Goal: Task Accomplishment & Management: Manage account settings

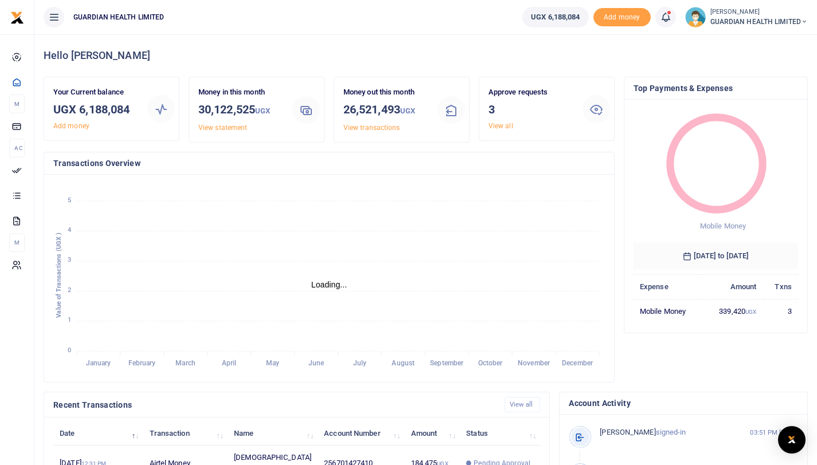
scroll to position [9, 9]
click at [604, 110] on div at bounding box center [596, 109] width 28 height 28
click at [595, 110] on icon at bounding box center [596, 109] width 14 height 14
click at [509, 127] on link "View all" at bounding box center [500, 126] width 25 height 8
click at [506, 99] on div "Approve requests 3 View all" at bounding box center [531, 109] width 94 height 45
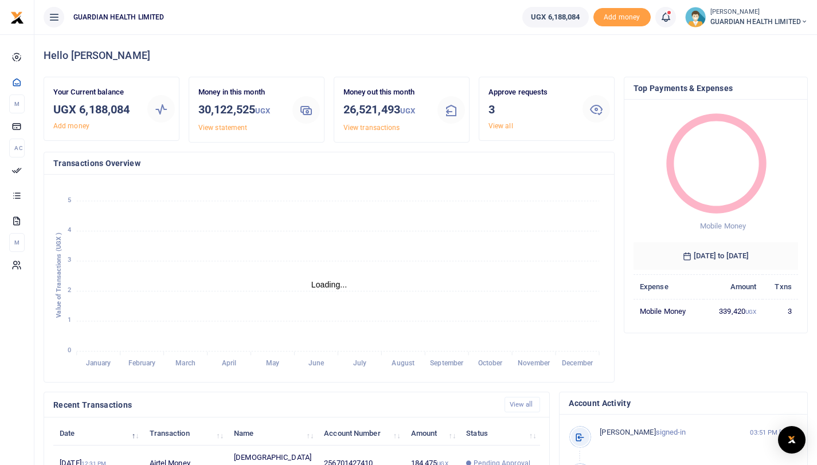
click at [500, 132] on div "Approve requests 3 View all" at bounding box center [546, 108] width 135 height 63
click at [503, 127] on link "View all" at bounding box center [500, 126] width 25 height 8
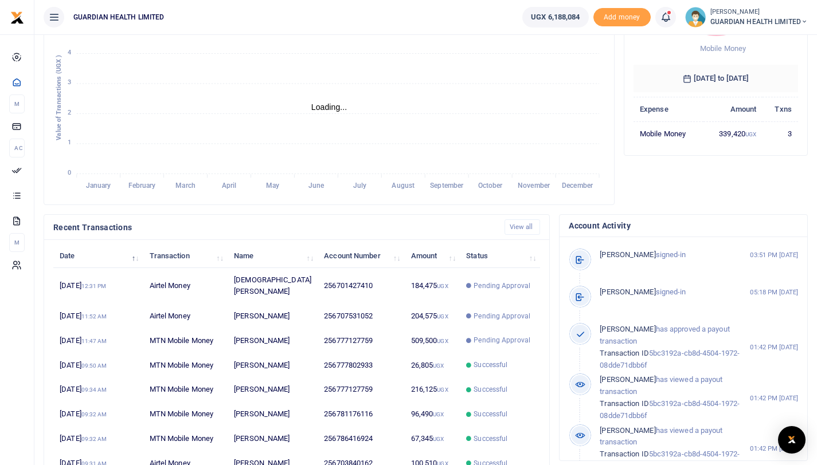
scroll to position [179, 0]
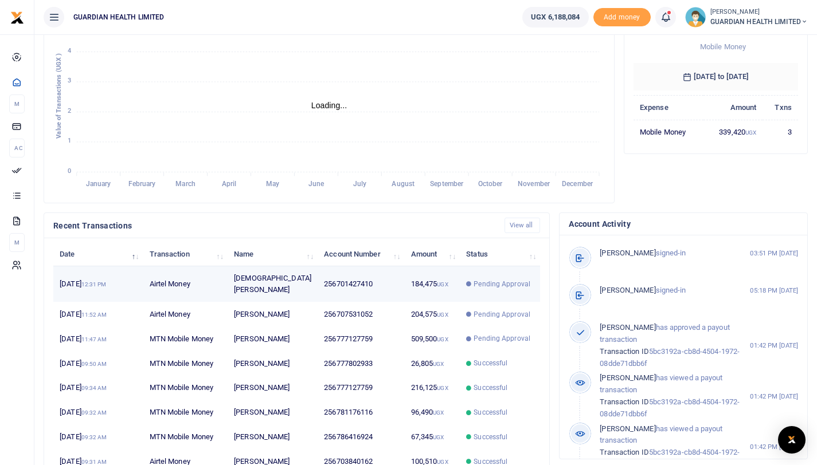
click at [437, 281] on small "UGX" at bounding box center [442, 284] width 11 height 6
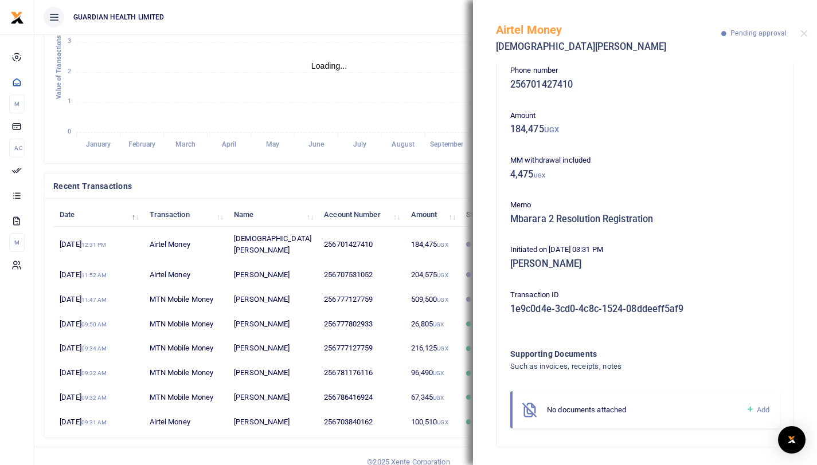
scroll to position [13, 0]
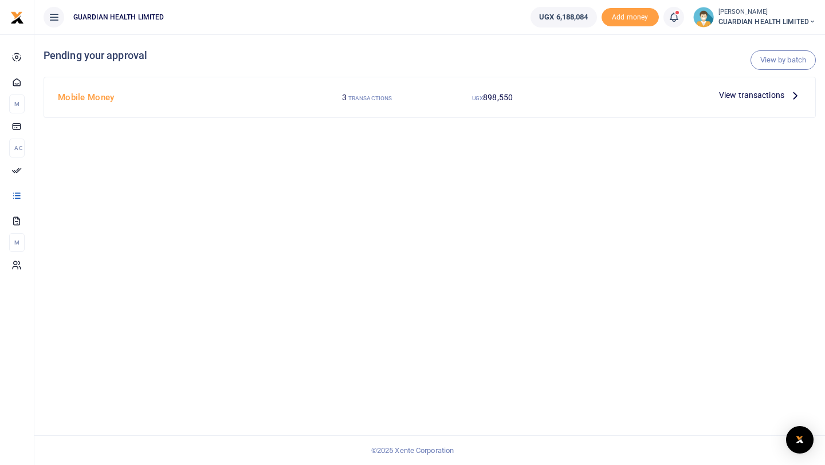
click at [272, 108] on div "Mobile Money" at bounding box center [178, 98] width 251 height 22
click at [106, 97] on h4 "Mobile Money" at bounding box center [179, 97] width 242 height 13
click at [751, 91] on span "View transactions" at bounding box center [751, 95] width 65 height 13
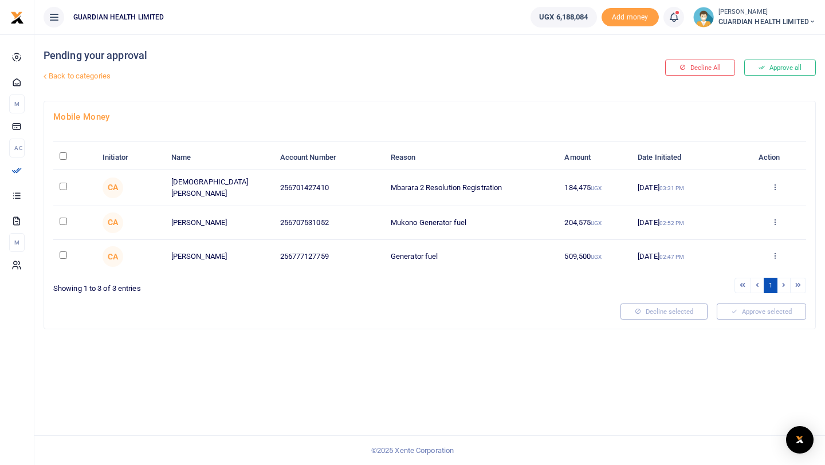
click at [774, 192] on div "Approve Decline Details" at bounding box center [775, 187] width 50 height 11
click at [774, 184] on icon at bounding box center [774, 187] width 7 height 8
click at [720, 209] on link "Approve" at bounding box center [733, 206] width 91 height 16
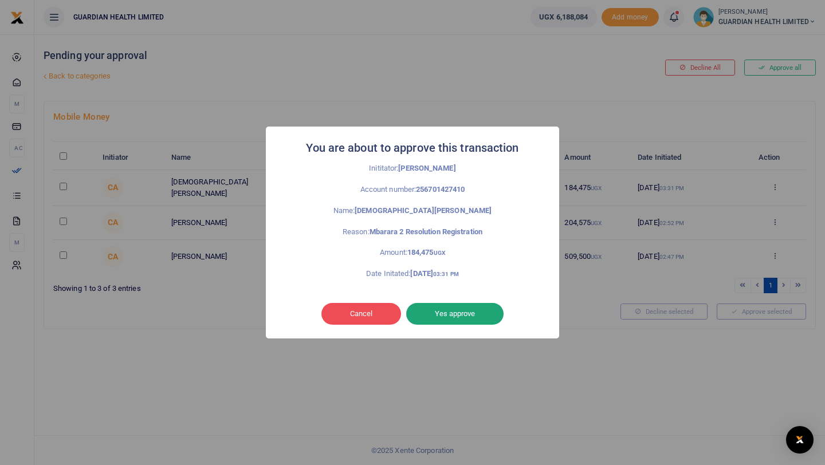
click at [467, 312] on button "Yes approve" at bounding box center [454, 314] width 97 height 22
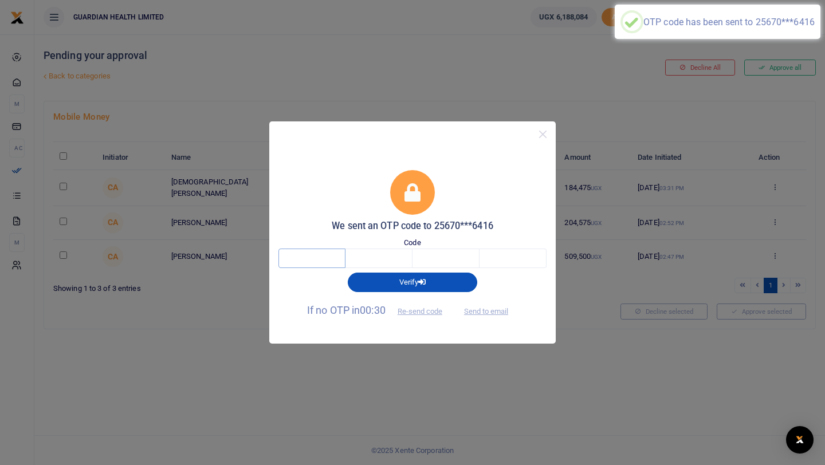
click at [338, 257] on input "text" at bounding box center [312, 258] width 67 height 19
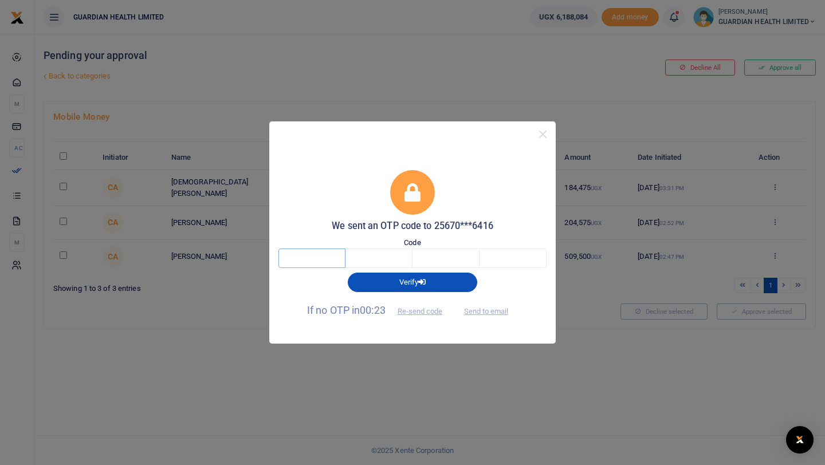
type input "6"
type input "8"
type input "3"
type input "8"
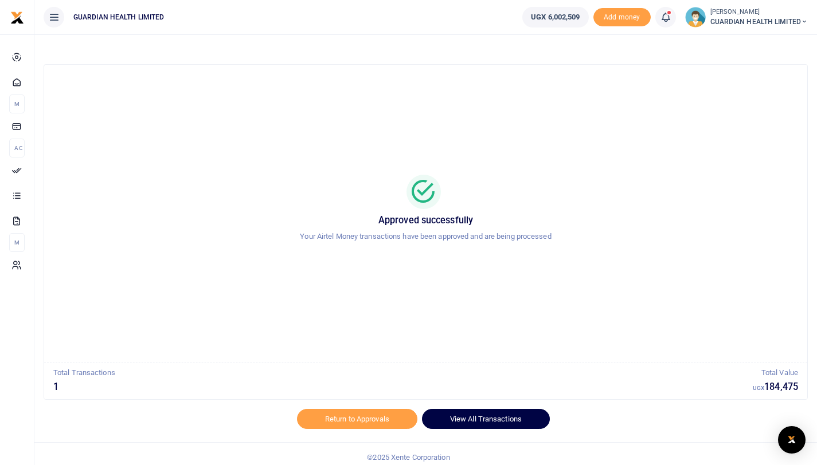
click at [441, 419] on link "View All Transactions" at bounding box center [486, 418] width 128 height 19
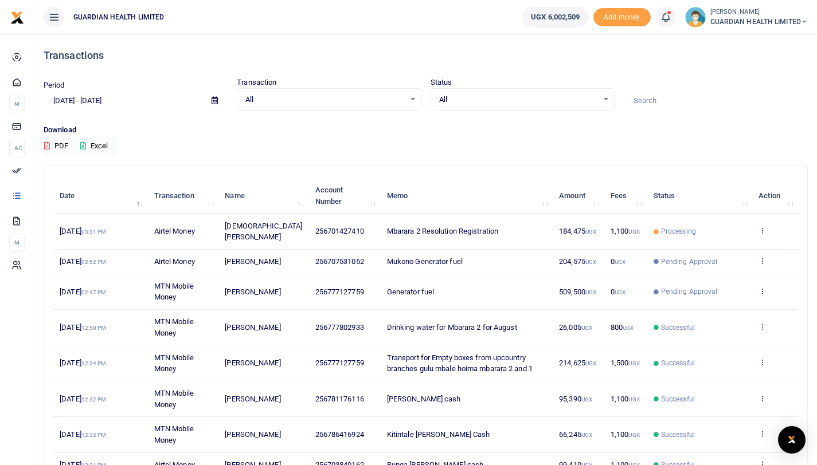
click at [281, 230] on td "[DEMOGRAPHIC_DATA][PERSON_NAME]" at bounding box center [263, 232] width 90 height 36
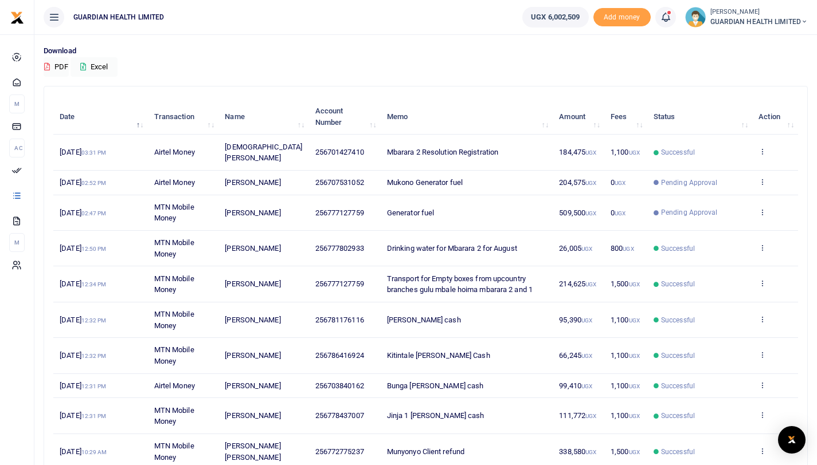
scroll to position [78, 0]
click at [423, 213] on td "Generator fuel" at bounding box center [467, 215] width 172 height 36
click at [664, 18] on icon at bounding box center [665, 17] width 11 height 13
click at [571, 88] on small "You have 2 awaiting for your to act on" at bounding box center [594, 86] width 111 height 8
click at [671, 17] on span at bounding box center [671, 17] width 0 height 0
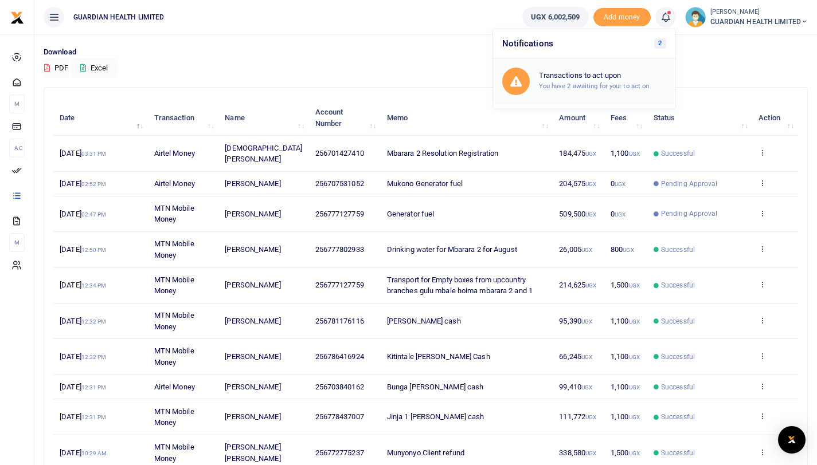
click at [561, 77] on h6 "Transactions to act upon" at bounding box center [602, 75] width 127 height 9
